Goal: Task Accomplishment & Management: Use online tool/utility

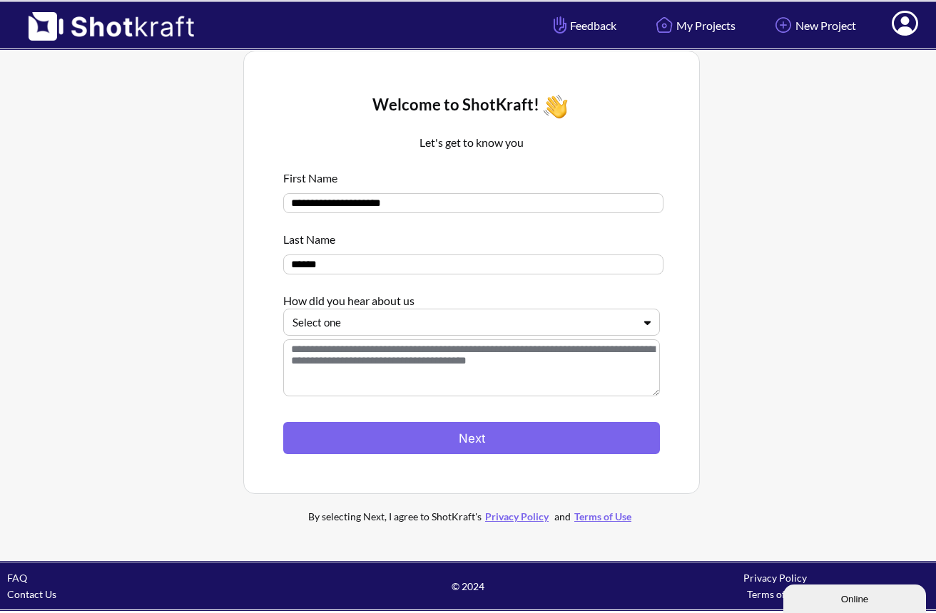
drag, startPoint x: 405, startPoint y: 213, endPoint x: 276, endPoint y: 202, distance: 129.5
click at [276, 202] on div "**********" at bounding box center [471, 272] width 412 height 399
type input "*****"
drag, startPoint x: 352, startPoint y: 269, endPoint x: 263, endPoint y: 269, distance: 88.4
click at [263, 269] on div "Welcome to ShotKraft! Let's get to know you First Name ***** Last Name ****** H…" at bounding box center [471, 273] width 456 height 444
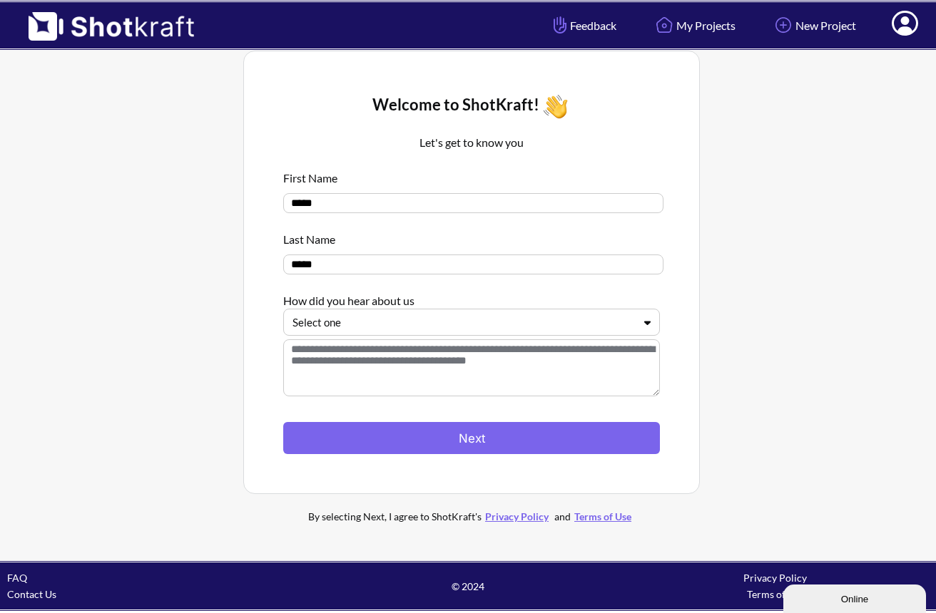
type input "*****"
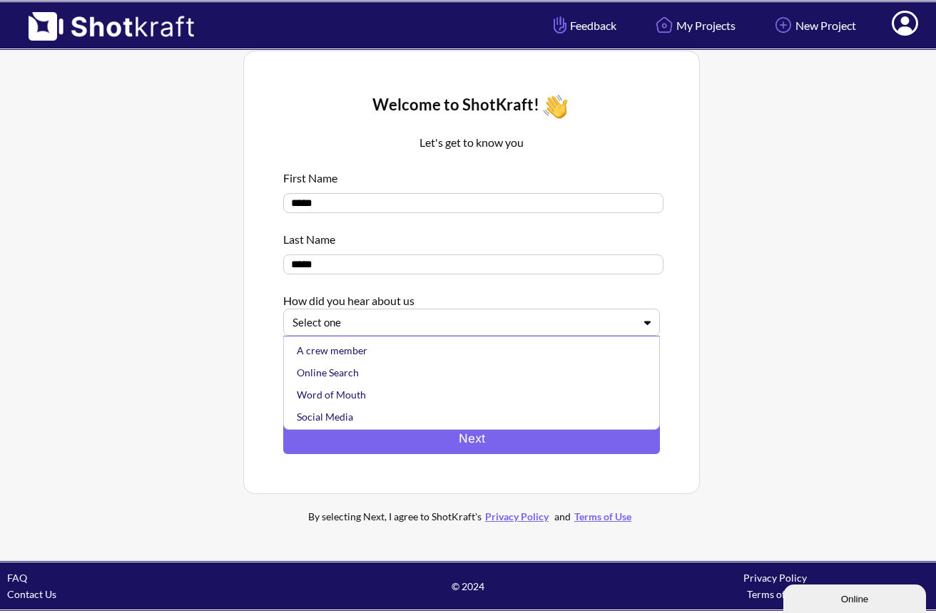
click at [394, 330] on div at bounding box center [462, 323] width 341 height 16
click at [366, 374] on div "Online Search" at bounding box center [475, 373] width 362 height 22
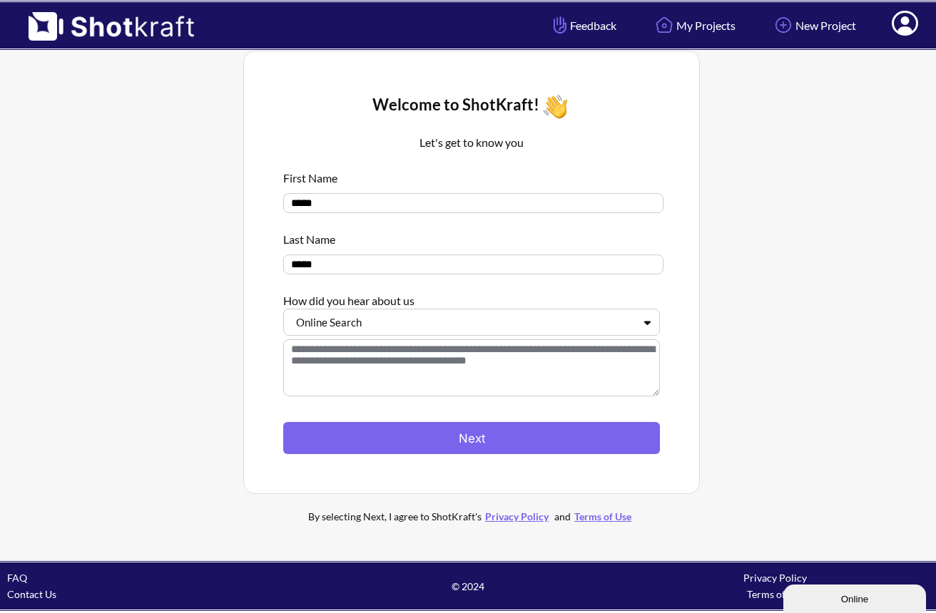
click at [364, 365] on textarea at bounding box center [471, 368] width 377 height 57
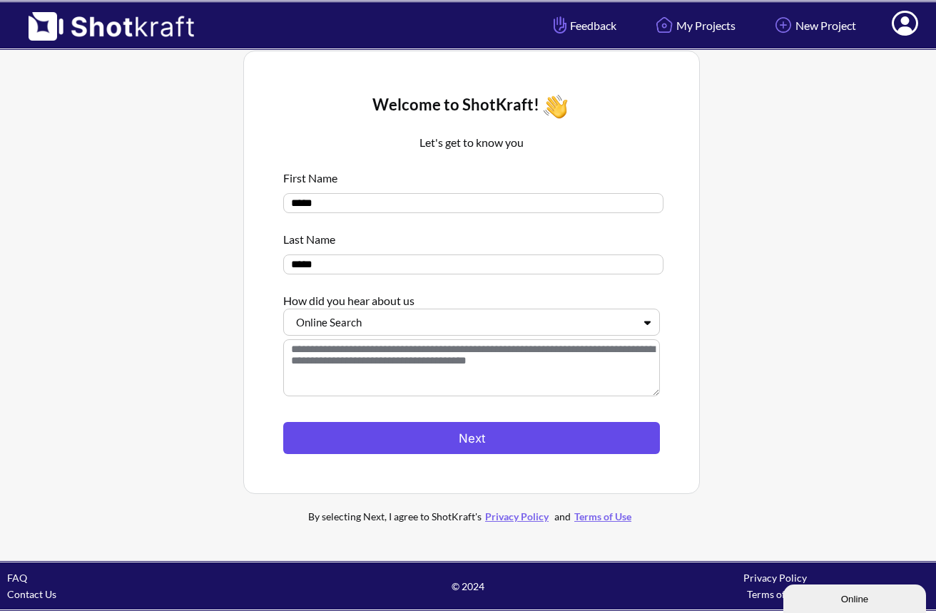
click at [381, 432] on button "Next" at bounding box center [471, 438] width 377 height 32
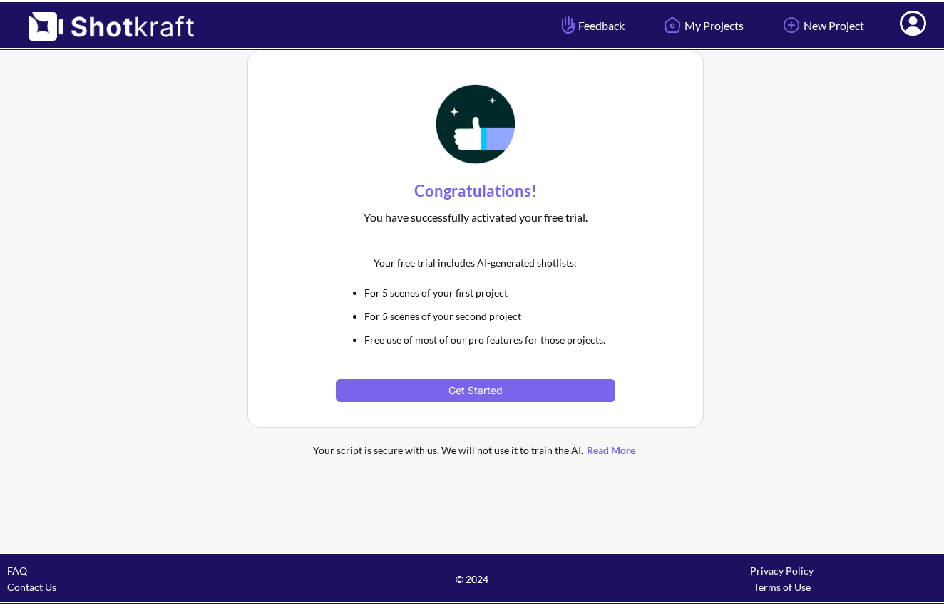
click at [421, 451] on div "Your script is secure with us. We will not use it to train the AI. Read More" at bounding box center [475, 450] width 385 height 16
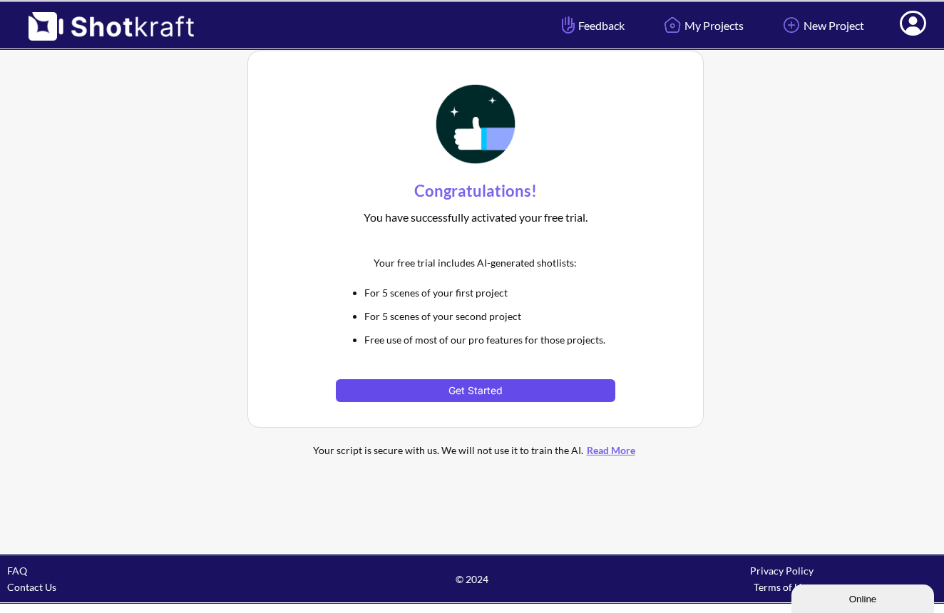
click at [450, 389] on button "Get Started" at bounding box center [475, 390] width 279 height 23
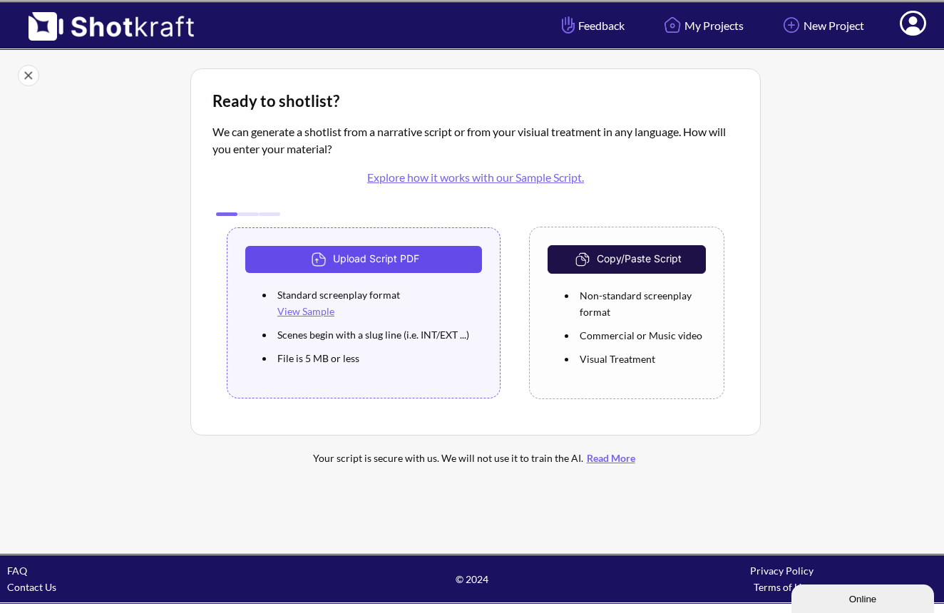
click at [397, 262] on button "Upload Script PDF" at bounding box center [363, 259] width 237 height 27
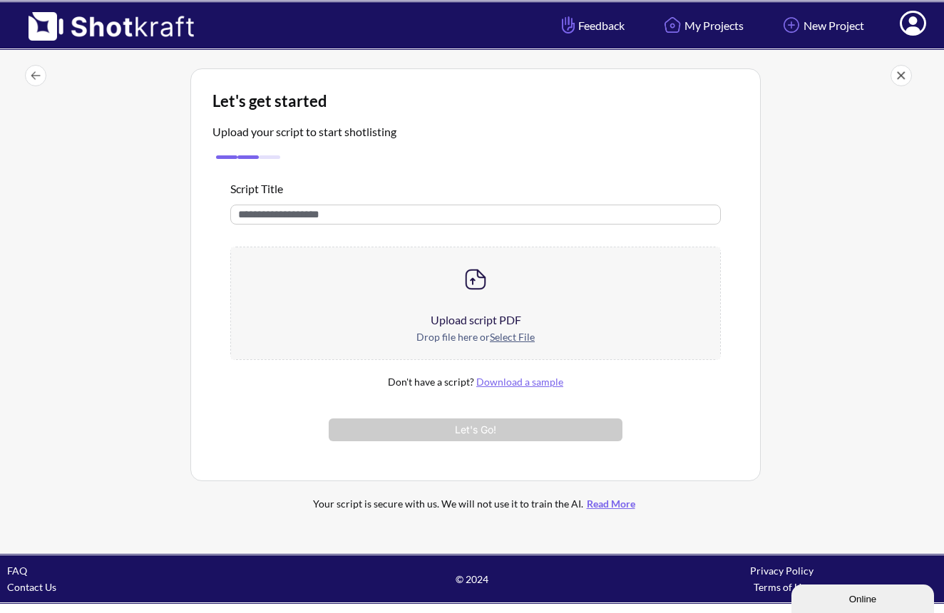
click at [340, 213] on input "text" at bounding box center [475, 215] width 491 height 20
type input "*"
type input "**********"
click at [482, 294] on img at bounding box center [475, 279] width 29 height 29
click at [483, 299] on div at bounding box center [475, 279] width 489 height 64
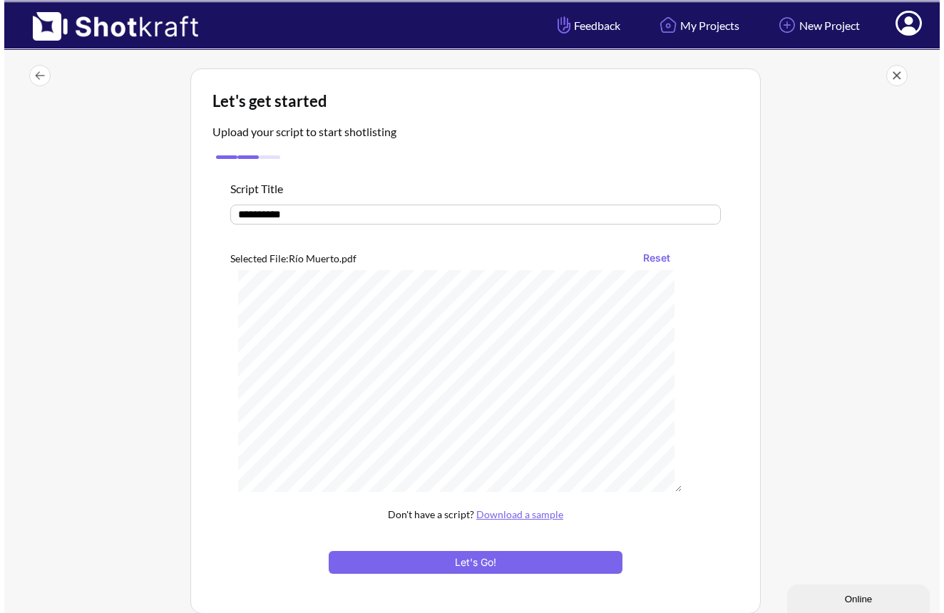
scroll to position [3241, 0]
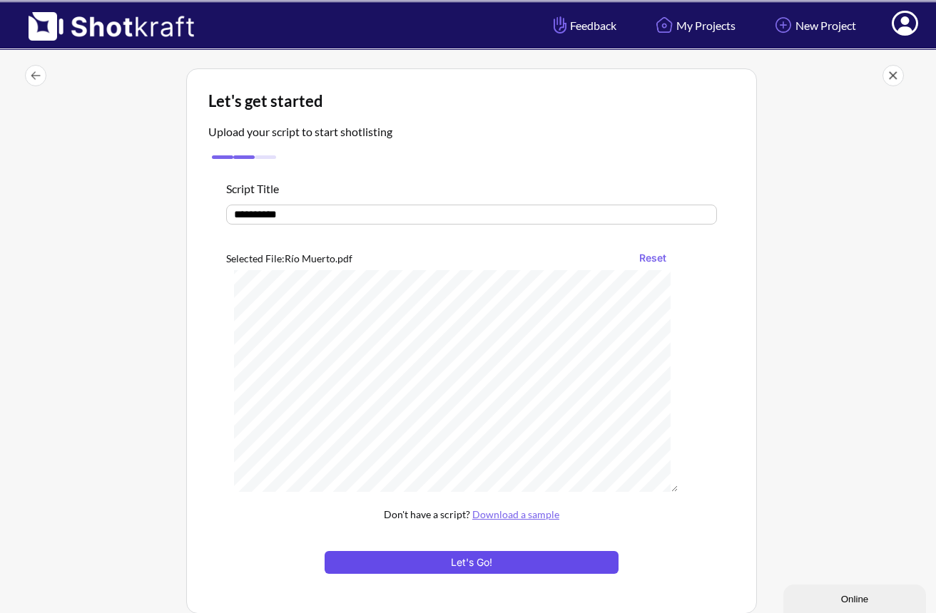
click at [509, 563] on button "Let's Go!" at bounding box center [472, 562] width 294 height 23
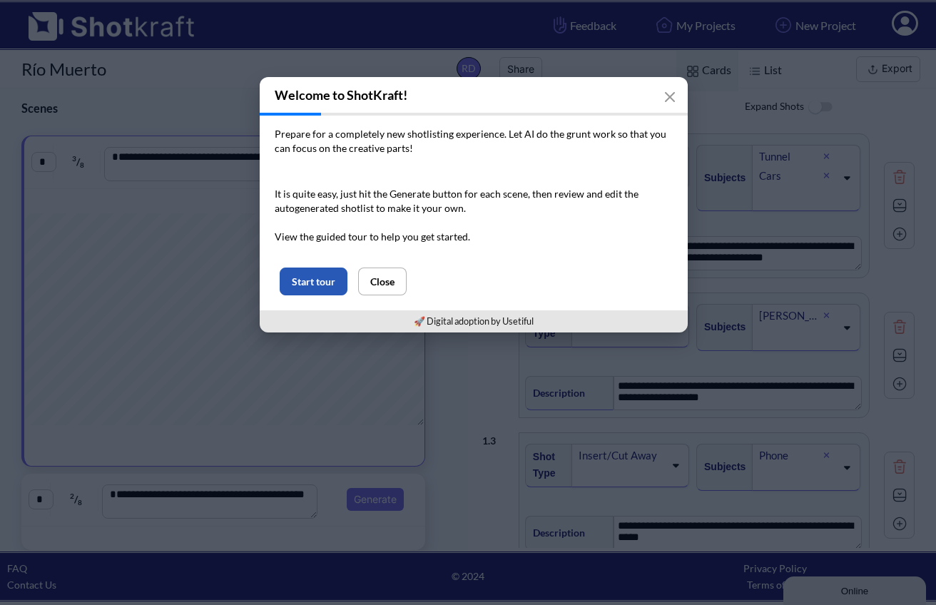
click at [332, 290] on button "Start tour" at bounding box center [314, 281] width 68 height 28
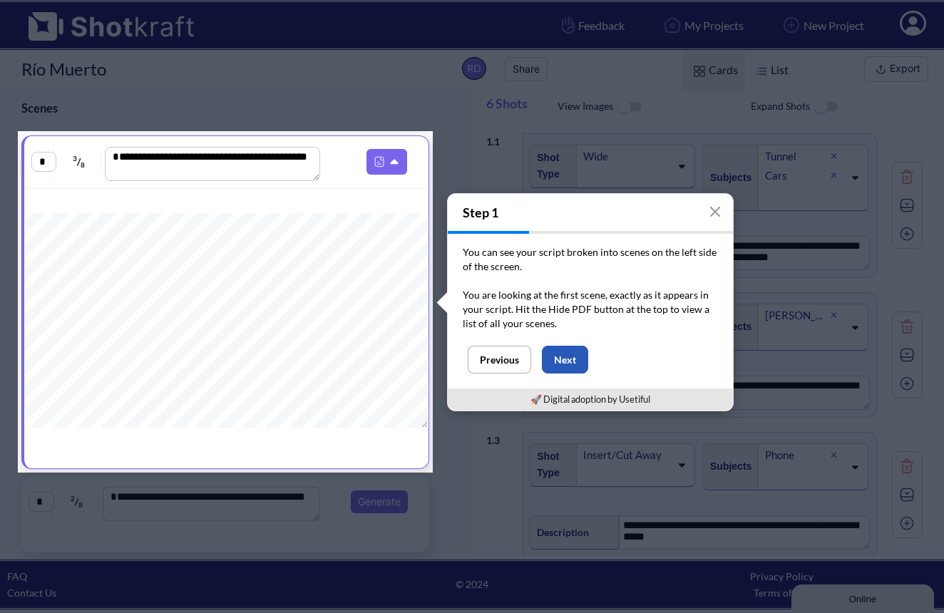
click at [554, 358] on button "Next" at bounding box center [565, 360] width 46 height 28
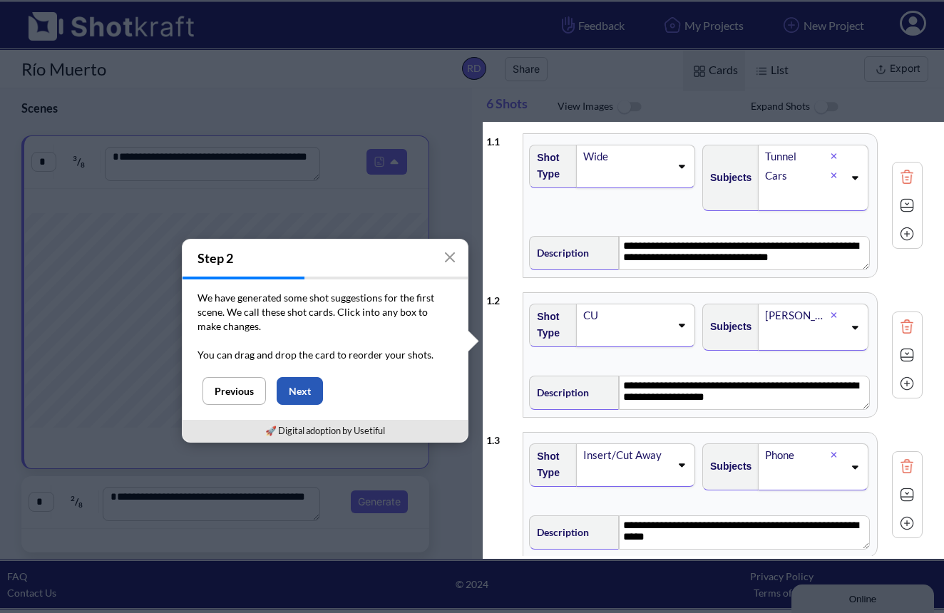
click at [301, 387] on button "Next" at bounding box center [300, 391] width 46 height 28
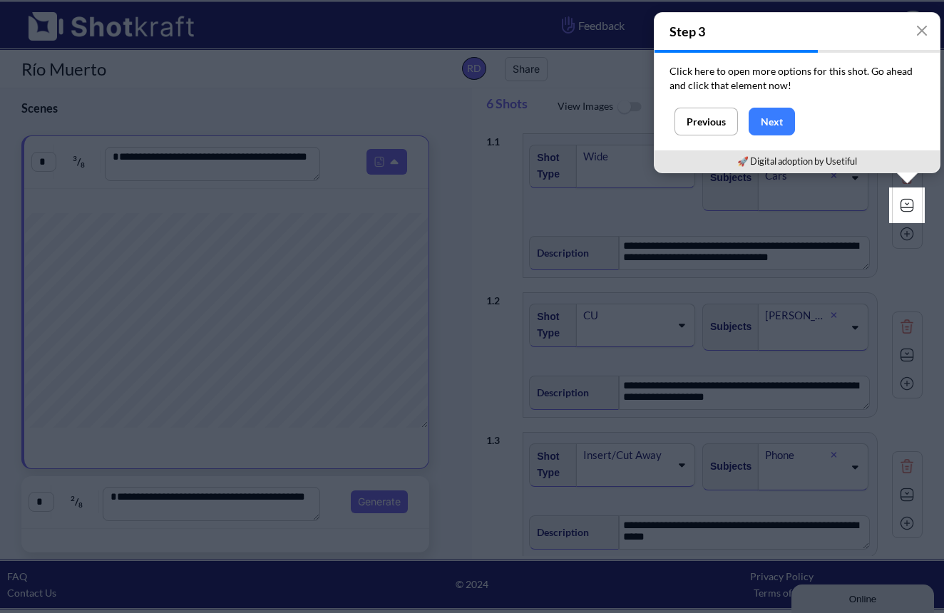
click at [773, 107] on div "Click here to open more options for this shot. Go ahead and click that element …" at bounding box center [797, 80] width 285 height 55
click at [773, 112] on button "Next" at bounding box center [772, 122] width 46 height 28
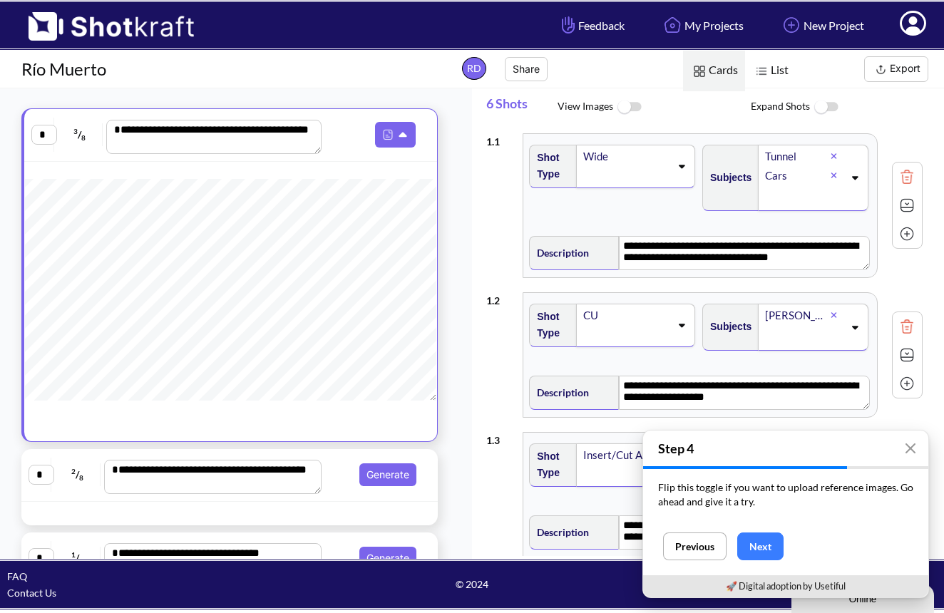
scroll to position [96, 0]
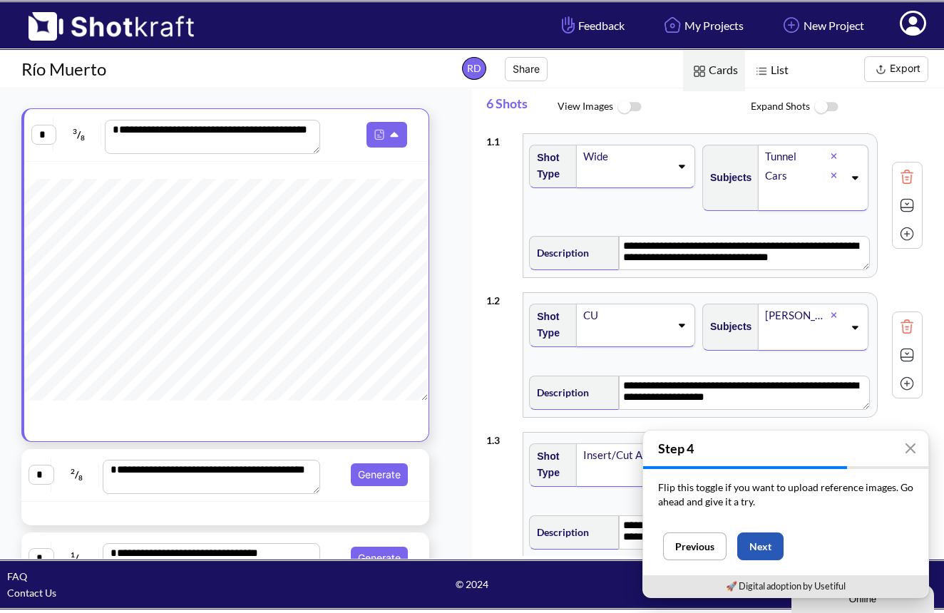
click at [753, 542] on button "Next" at bounding box center [760, 547] width 46 height 28
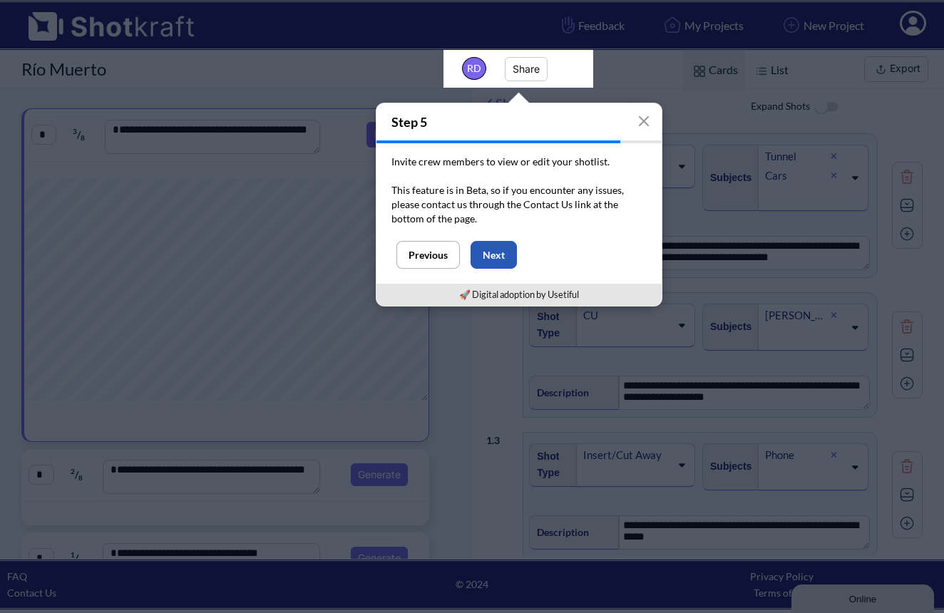
click at [500, 252] on button "Next" at bounding box center [494, 255] width 46 height 28
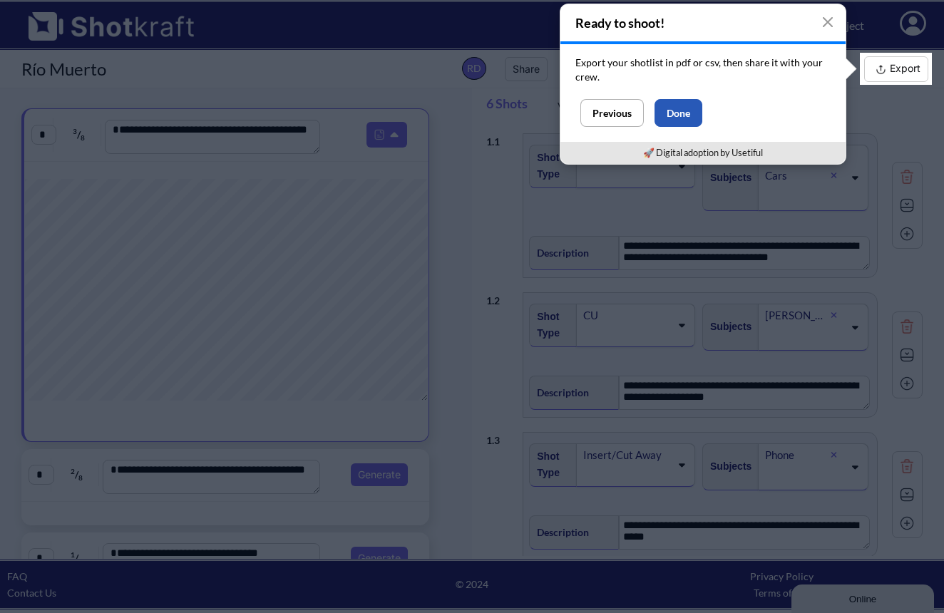
click at [670, 108] on button "Done" at bounding box center [679, 113] width 48 height 28
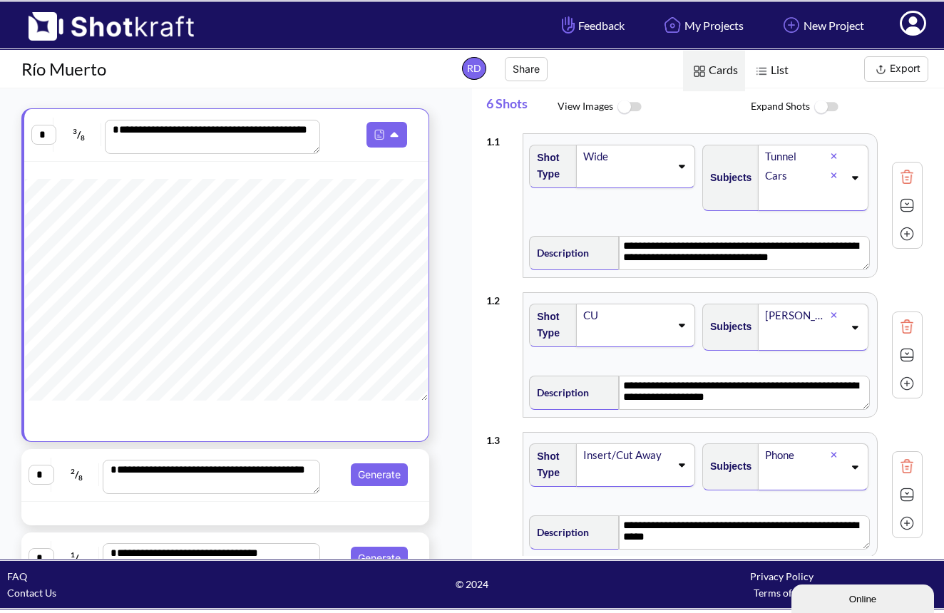
click at [628, 108] on img at bounding box center [629, 107] width 32 height 31
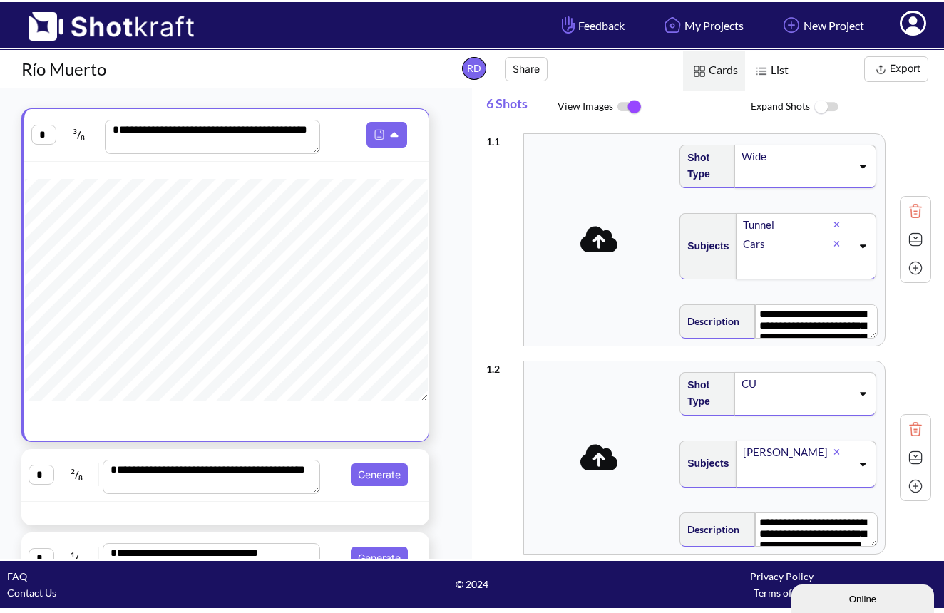
click at [604, 250] on icon at bounding box center [600, 240] width 38 height 26
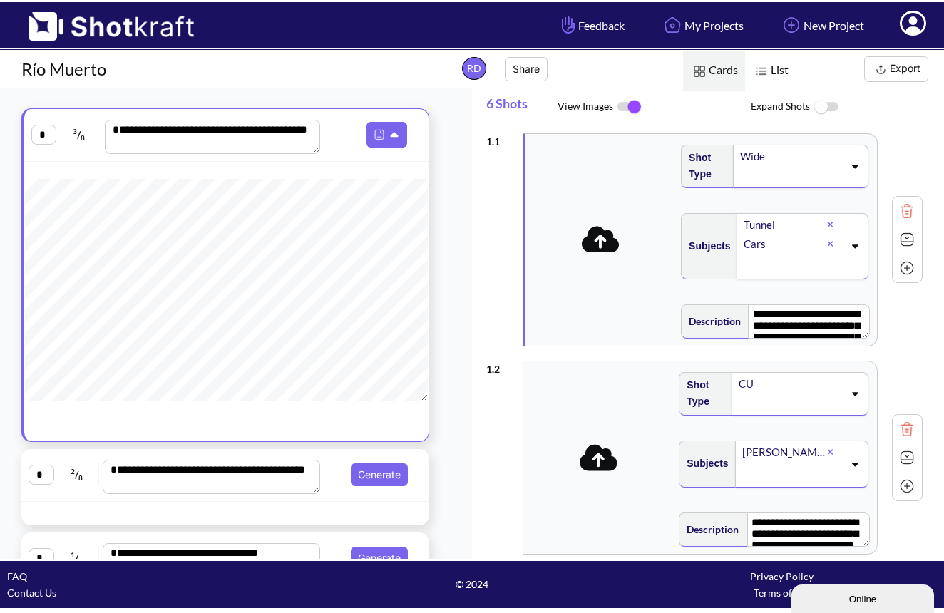
click at [830, 101] on img at bounding box center [826, 107] width 32 height 31
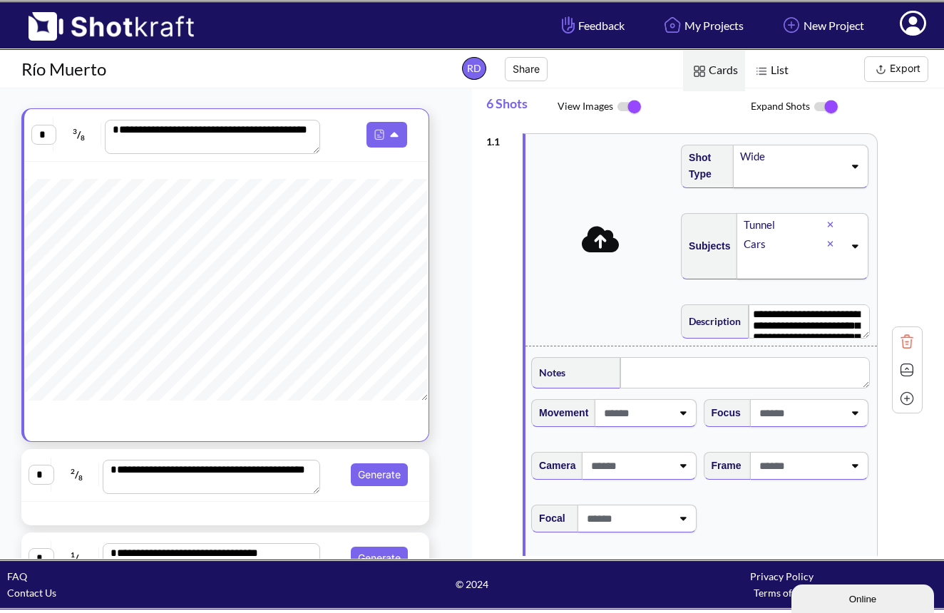
click at [825, 106] on img at bounding box center [826, 107] width 32 height 30
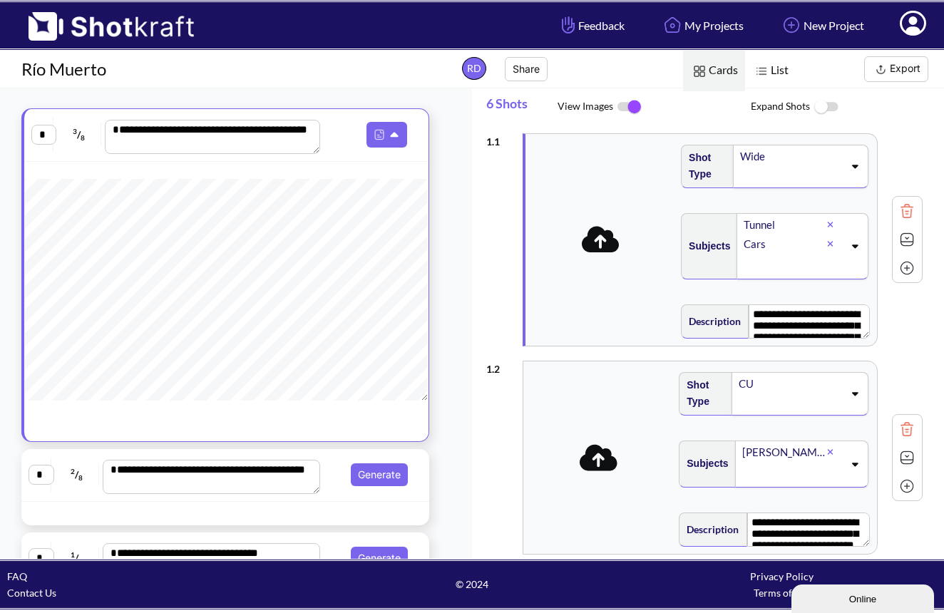
click at [631, 106] on img at bounding box center [629, 107] width 32 height 30
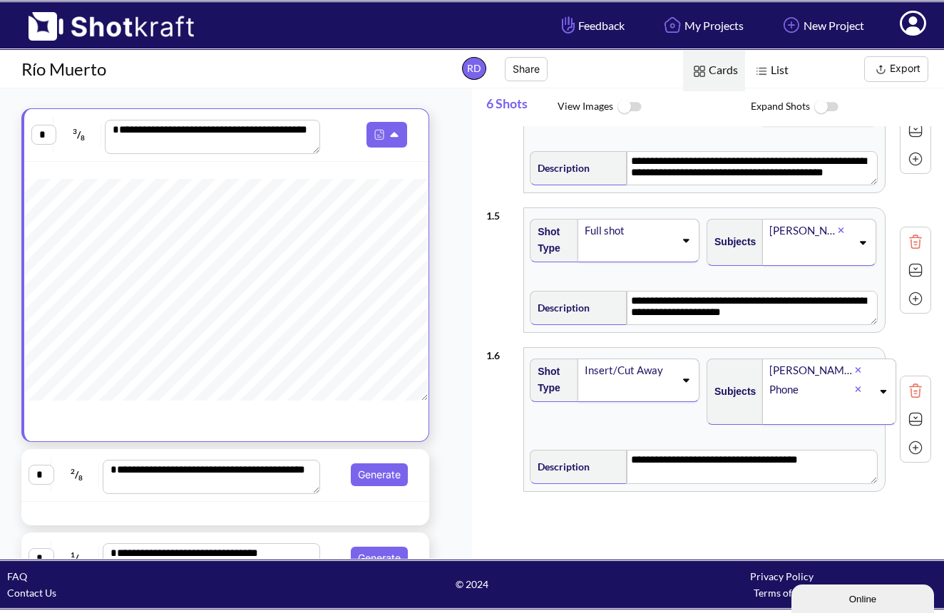
scroll to position [504, 0]
click at [680, 230] on div "Full shot" at bounding box center [639, 241] width 122 height 44
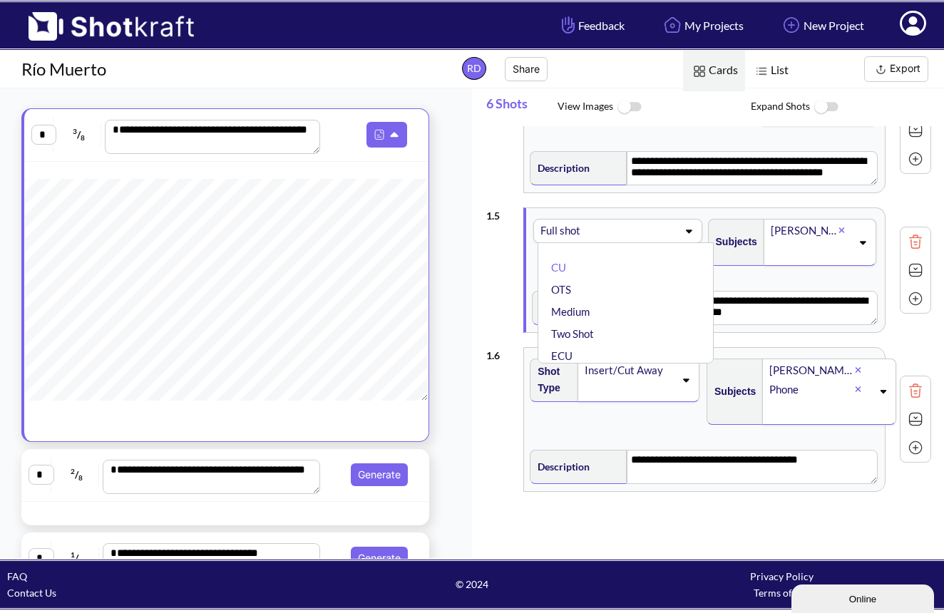
click at [683, 226] on icon at bounding box center [688, 231] width 19 height 10
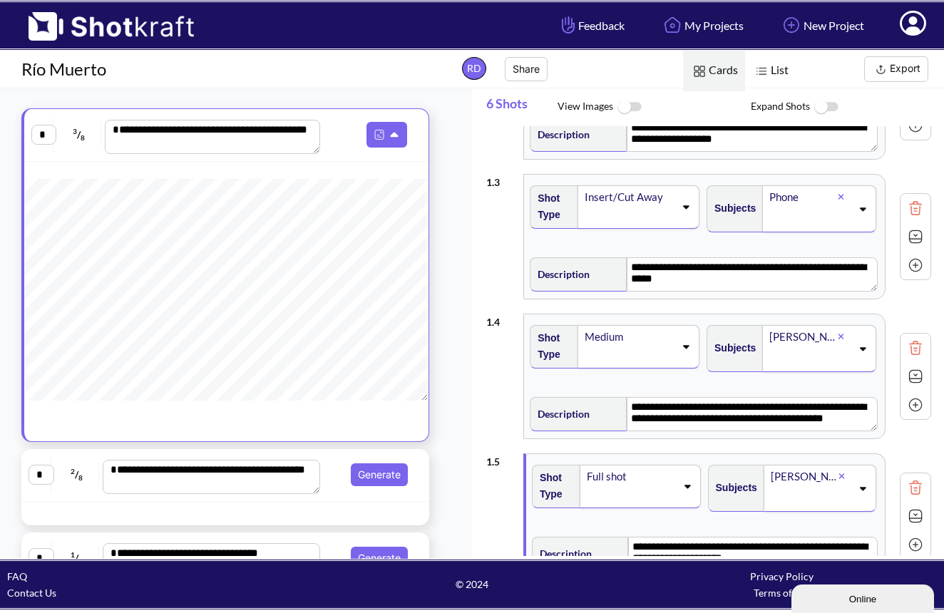
scroll to position [247, 0]
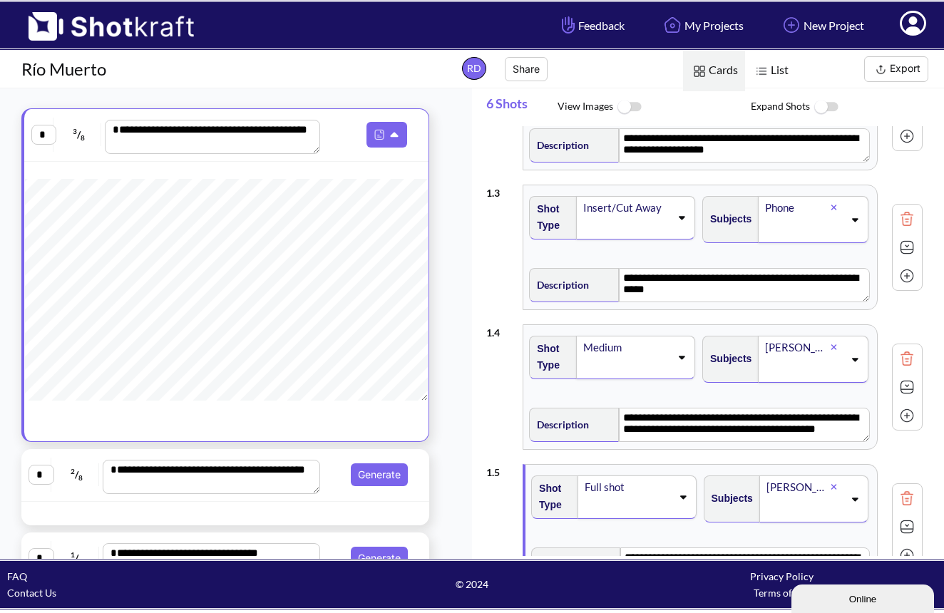
click at [922, 34] on icon at bounding box center [913, 23] width 26 height 25
